Goal: Communication & Community: Share content

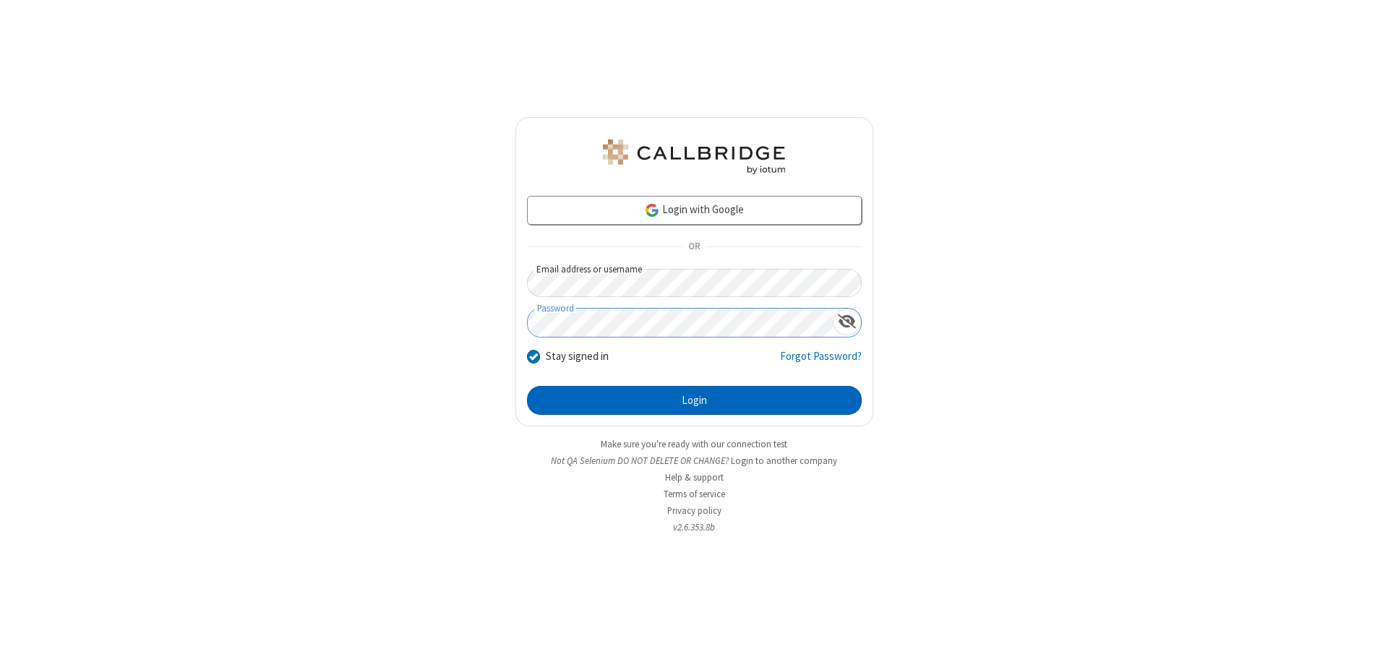
click at [694, 400] on button "Login" at bounding box center [694, 400] width 335 height 29
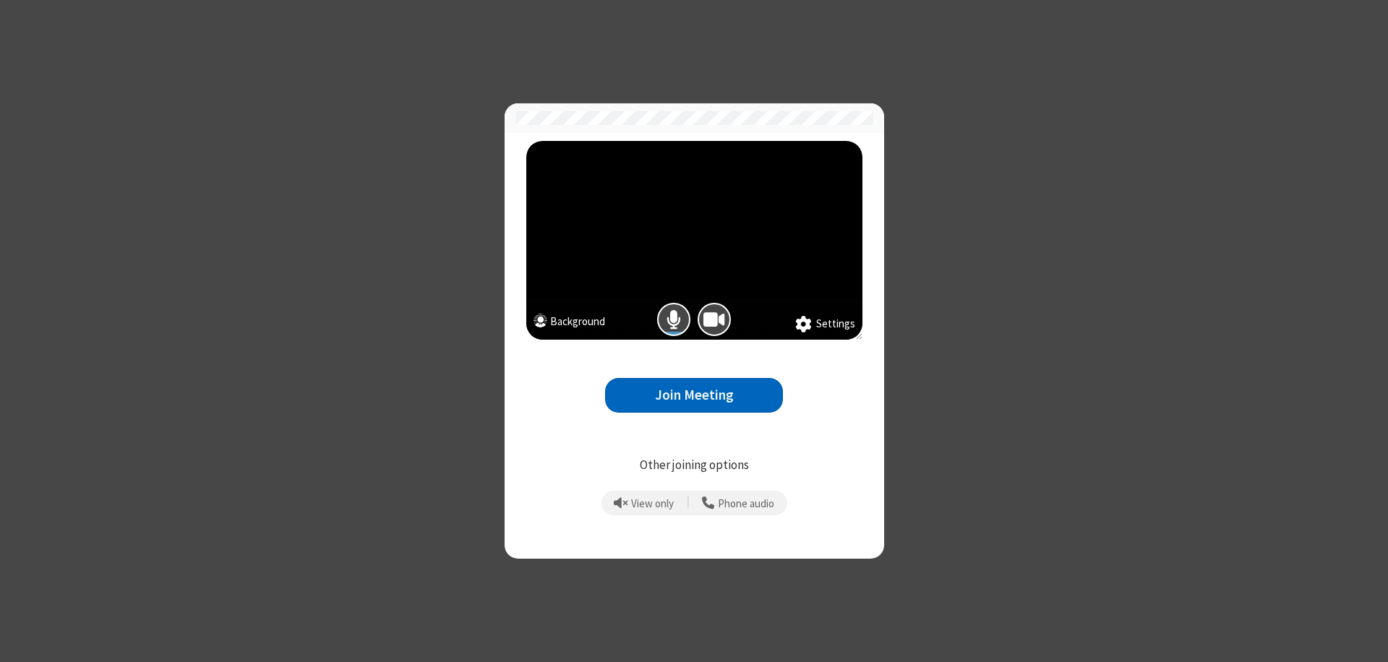
click at [694, 395] on button "Join Meeting" at bounding box center [694, 395] width 178 height 35
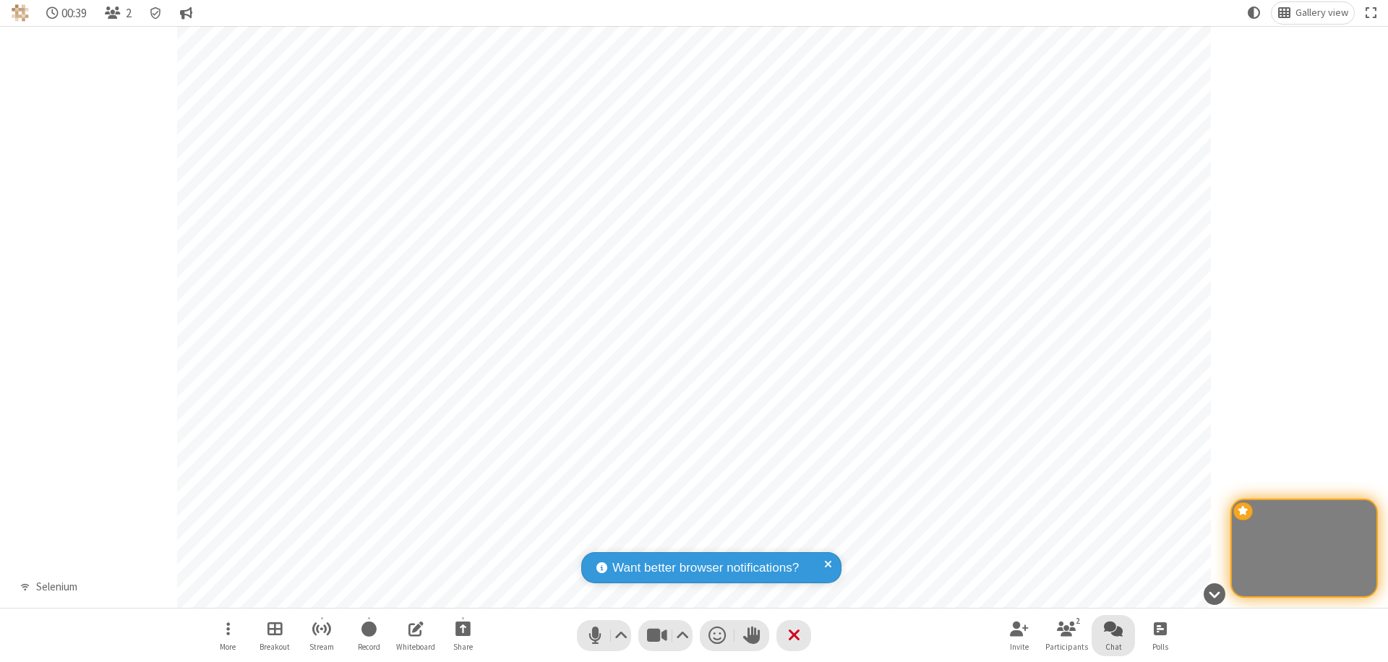
click at [1113, 629] on span "Open chat" at bounding box center [1113, 629] width 19 height 18
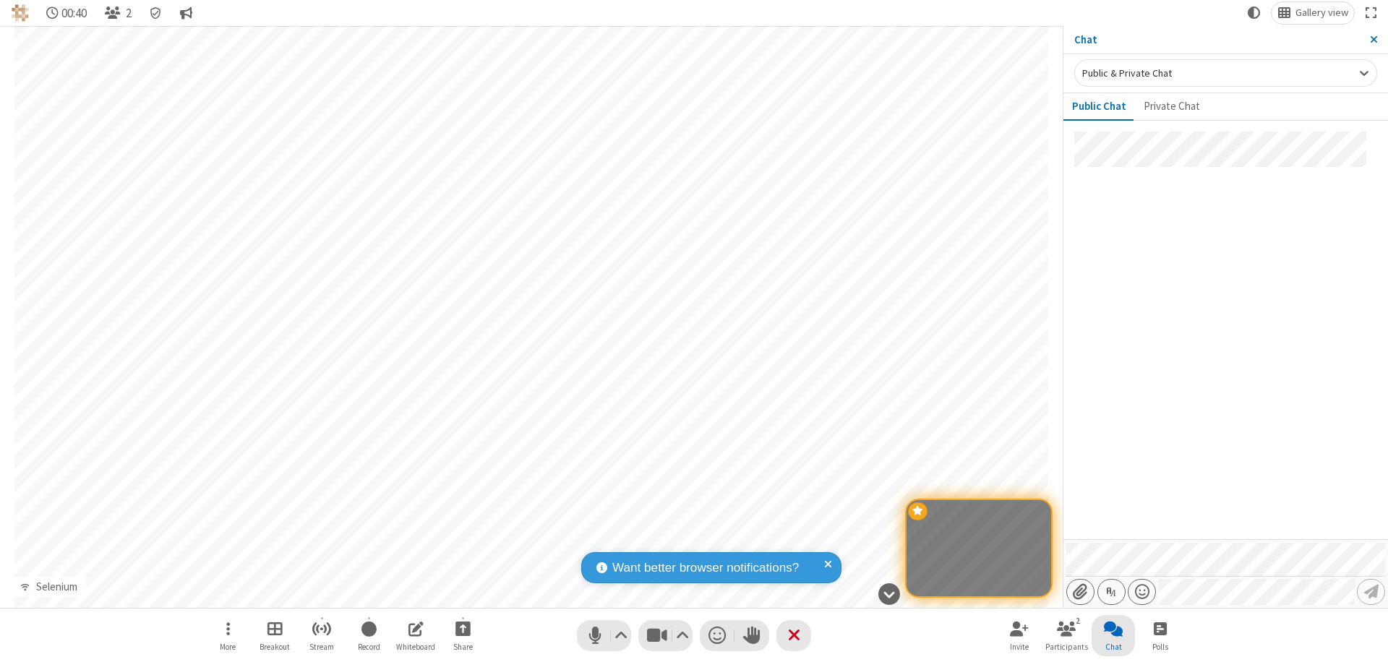
type input "C:\fakepath\doc_test.docx"
